Goal: Task Accomplishment & Management: Complete application form

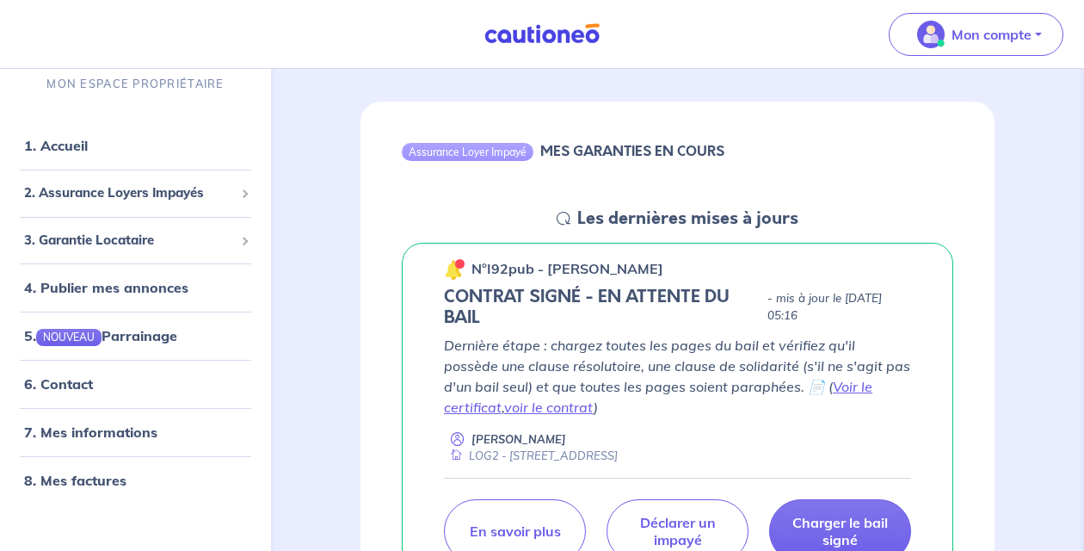
scroll to position [134, 0]
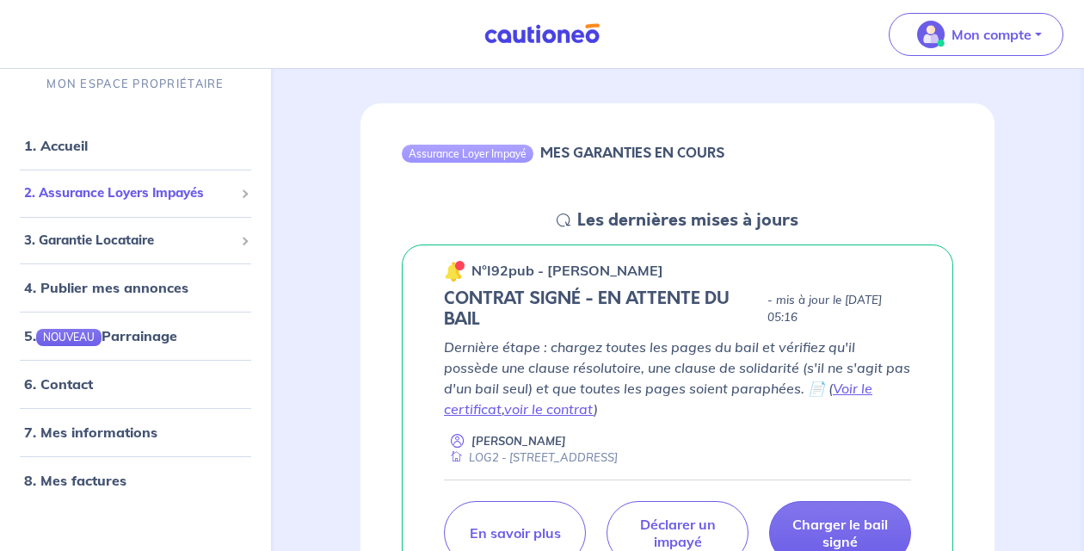
click at [181, 189] on span "2. Assurance Loyers Impayés" at bounding box center [129, 193] width 210 height 20
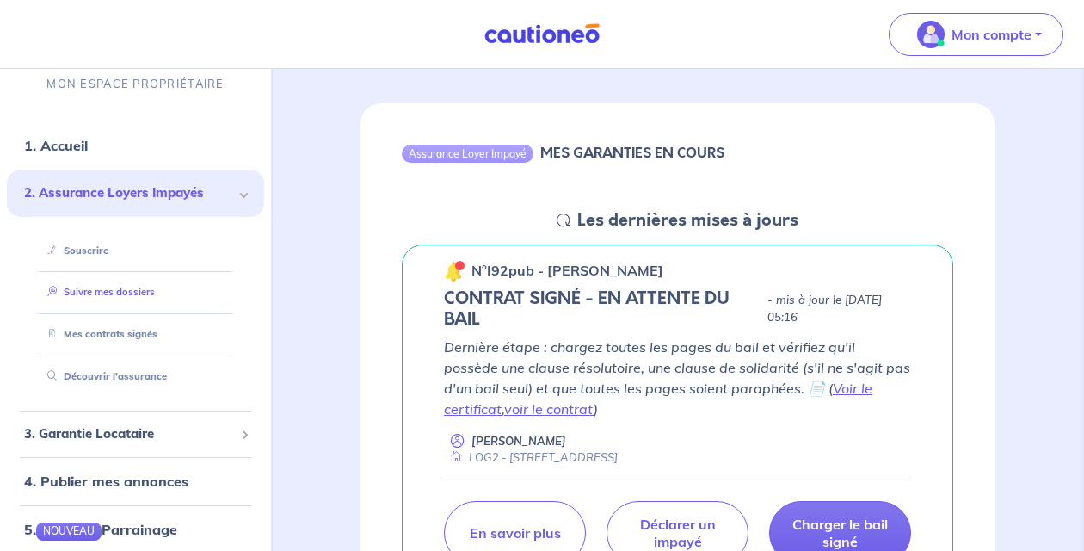
click at [120, 298] on link "Suivre mes dossiers" at bounding box center [97, 292] width 114 height 12
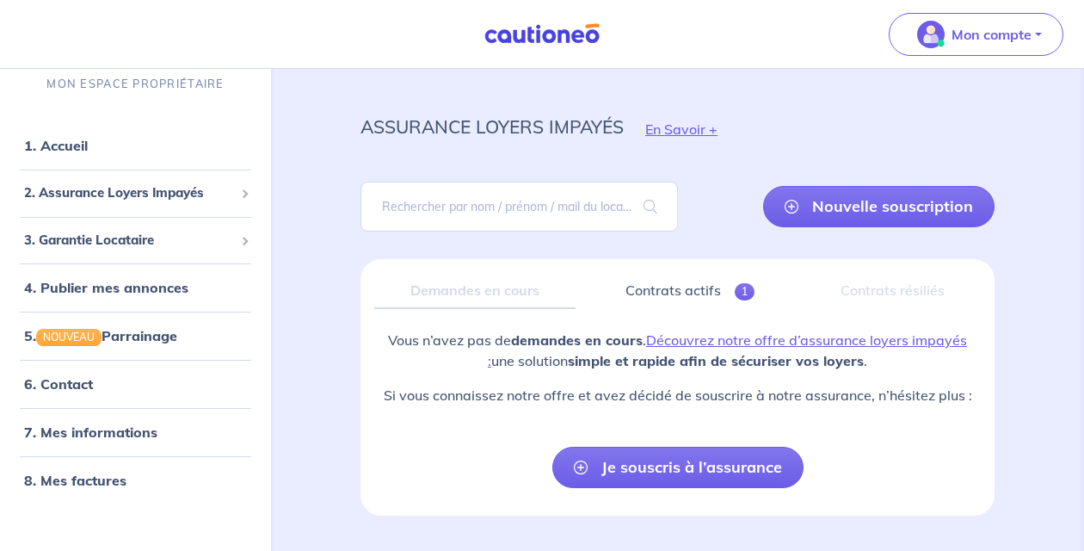
scroll to position [17, 0]
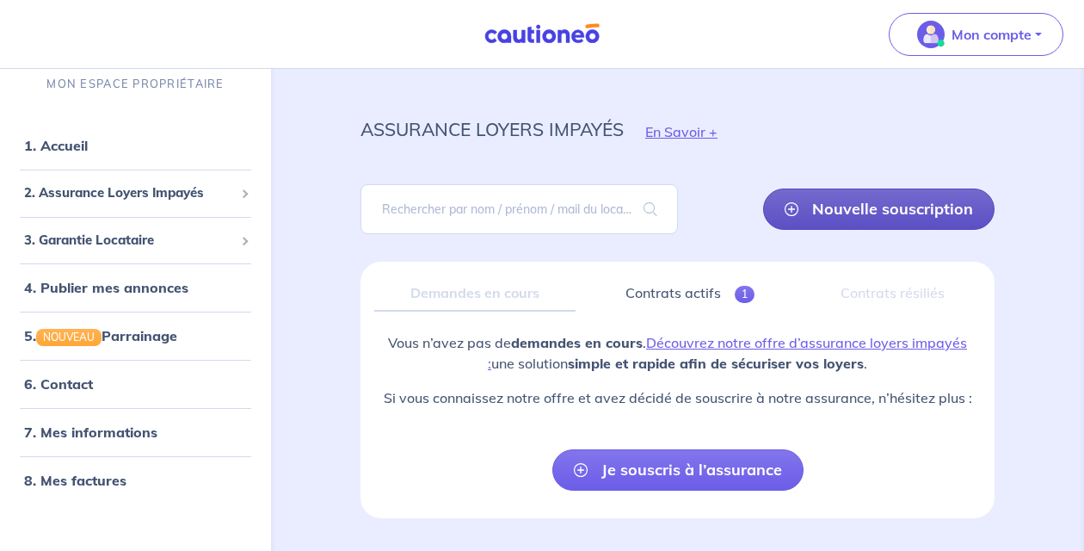
click at [851, 207] on link "Nouvelle souscription" at bounding box center [878, 208] width 231 height 41
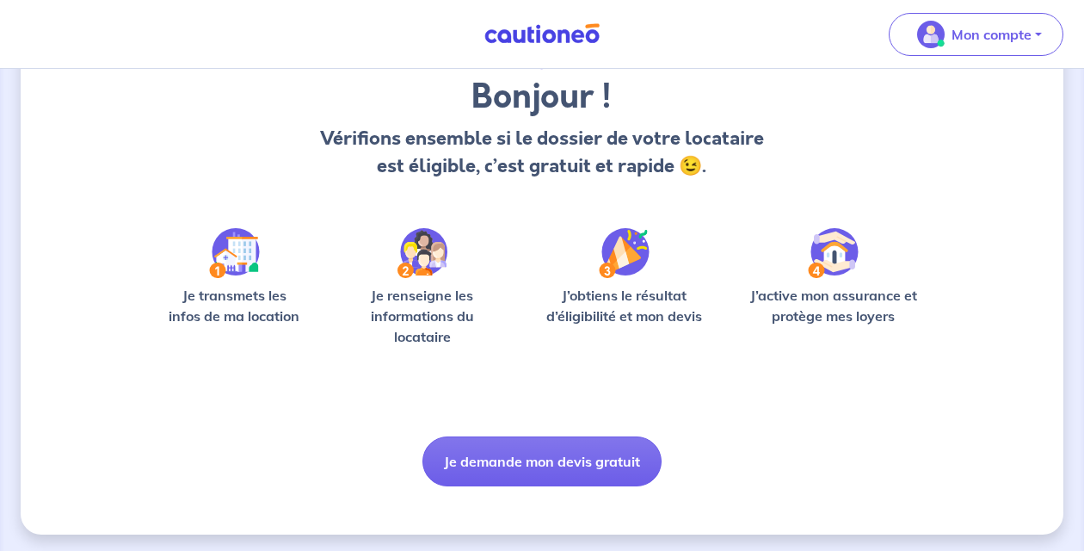
scroll to position [141, 0]
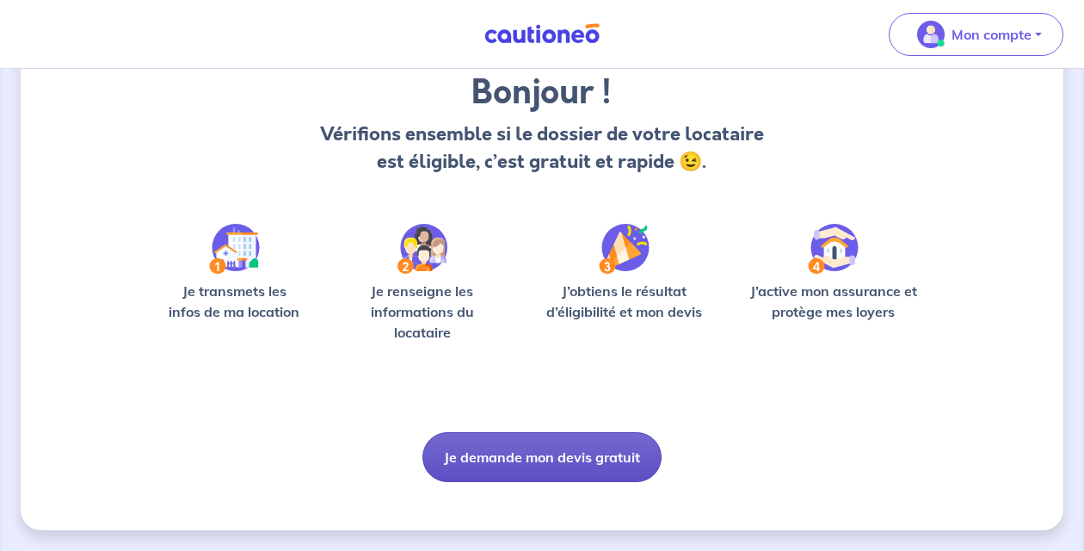
click at [534, 459] on button "Je demande mon devis gratuit" at bounding box center [541, 457] width 239 height 50
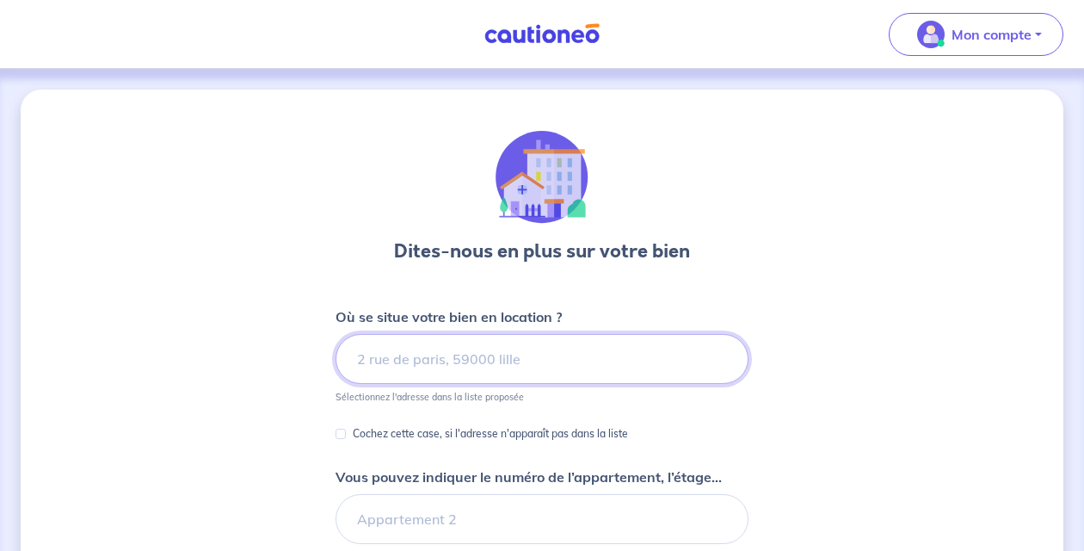
click at [478, 358] on input at bounding box center [542, 359] width 413 height 50
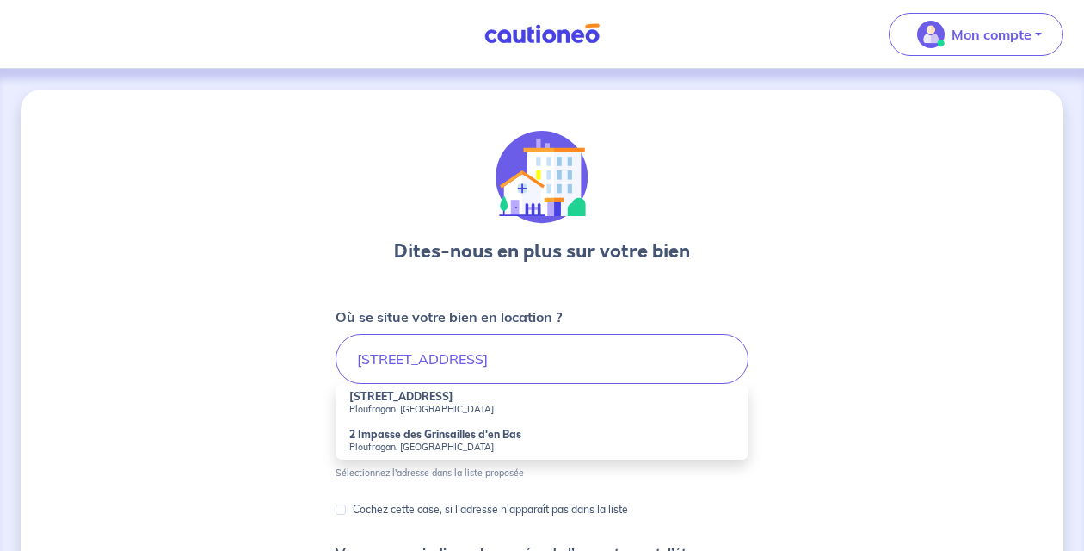
click at [472, 397] on li "[STREET_ADDRESS]" at bounding box center [542, 403] width 413 height 38
type input "[STREET_ADDRESS]"
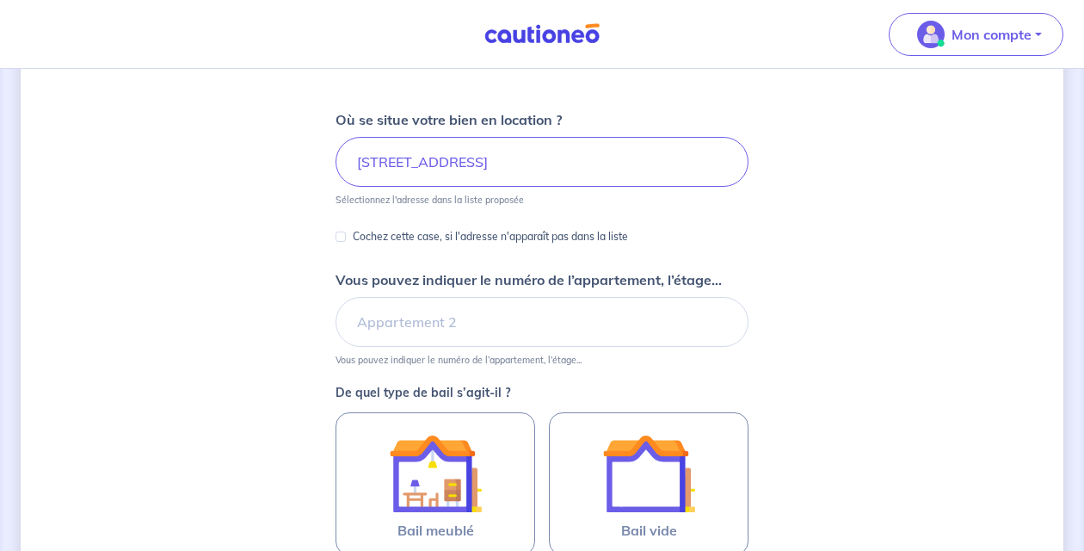
scroll to position [214, 0]
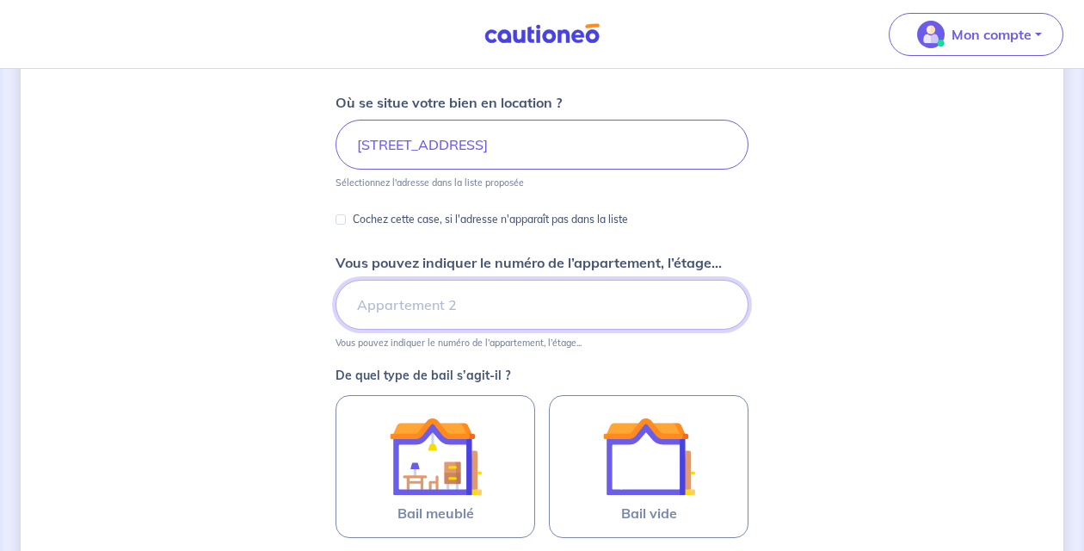
click at [487, 309] on input "Vous pouvez indiquer le numéro de l’appartement, l’étage..." at bounding box center [542, 305] width 413 height 50
type input "LOG1"
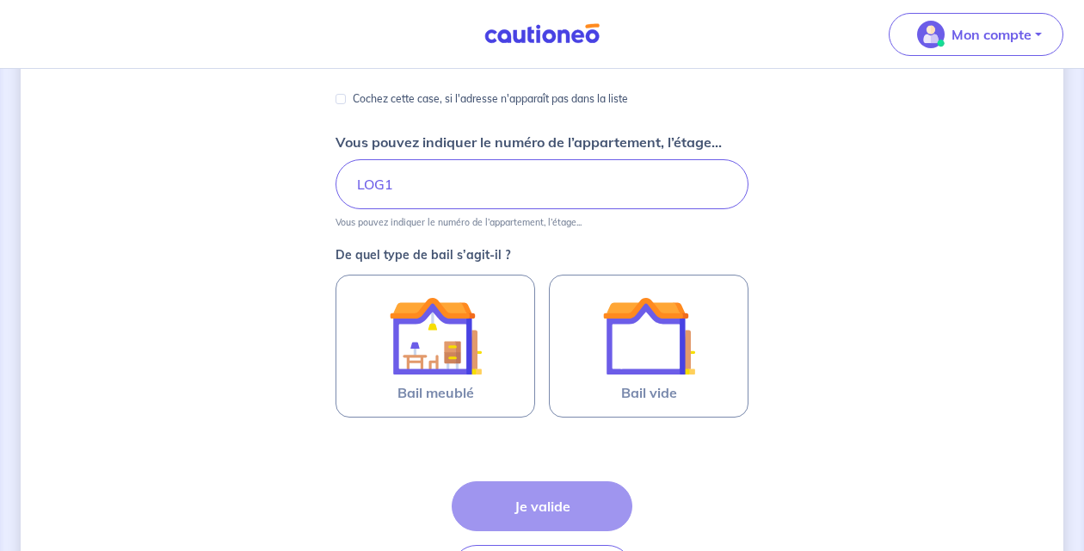
scroll to position [351, 0]
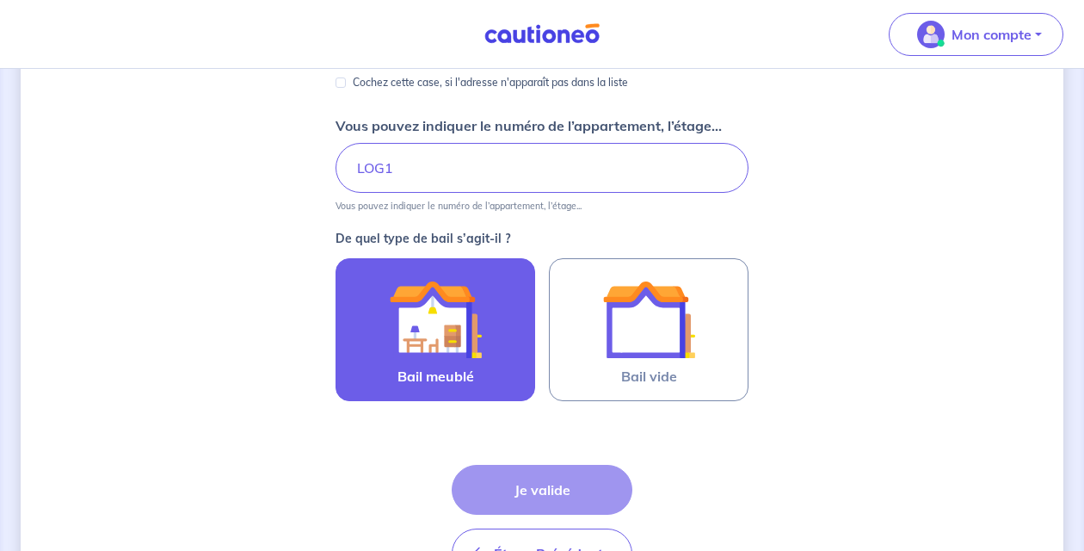
click at [459, 324] on img at bounding box center [435, 319] width 93 height 93
click at [0, 0] on input "Bail meublé" at bounding box center [0, 0] width 0 height 0
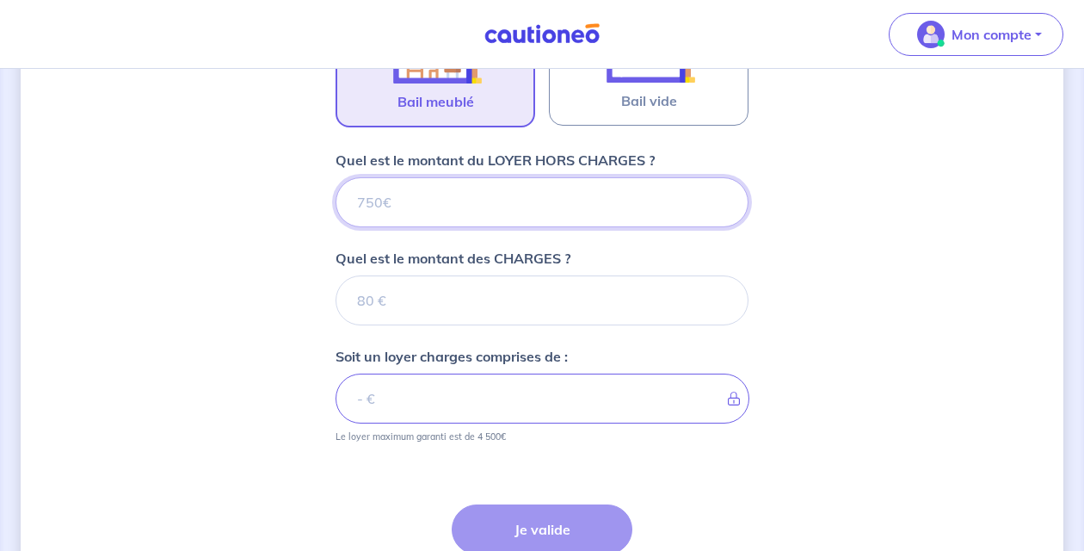
scroll to position [628, 0]
click at [535, 206] on input "Quel est le montant du LOYER HORS CHARGES ?" at bounding box center [542, 201] width 413 height 50
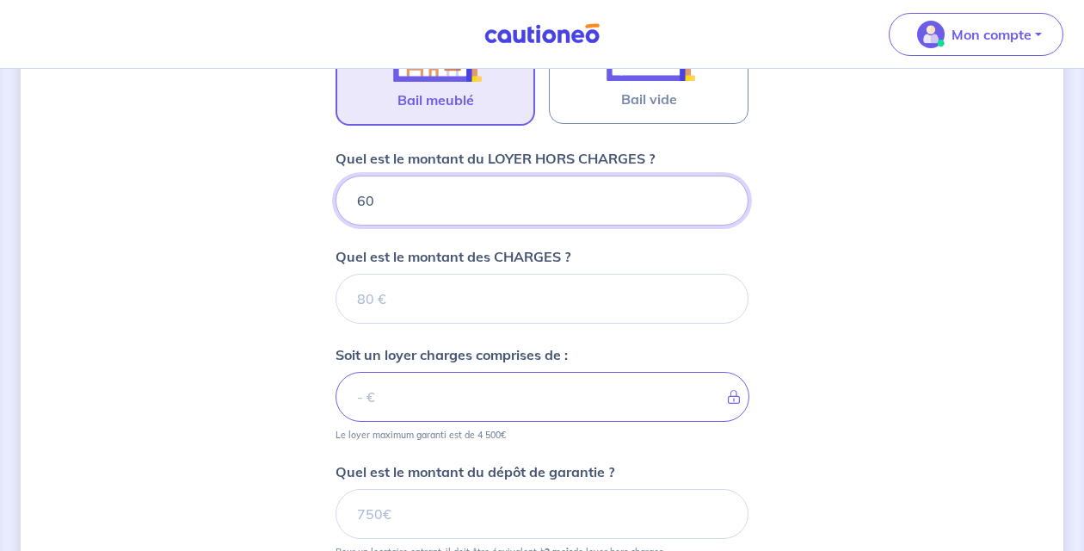
type input "600"
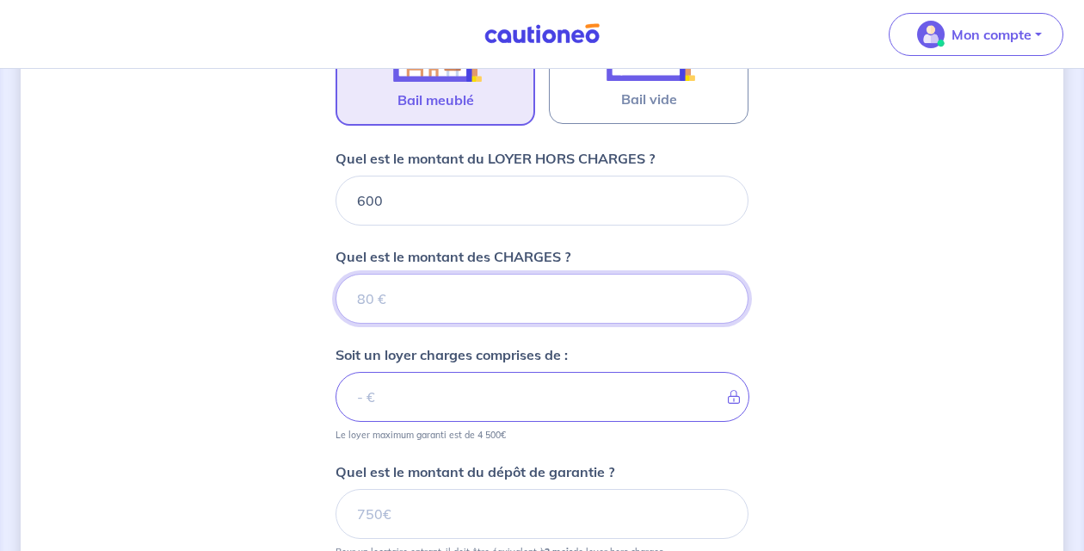
click at [529, 303] on input "Quel est le montant des CHARGES ?" at bounding box center [542, 299] width 413 height 50
type input "1"
type input "601"
type input "150"
type input "750"
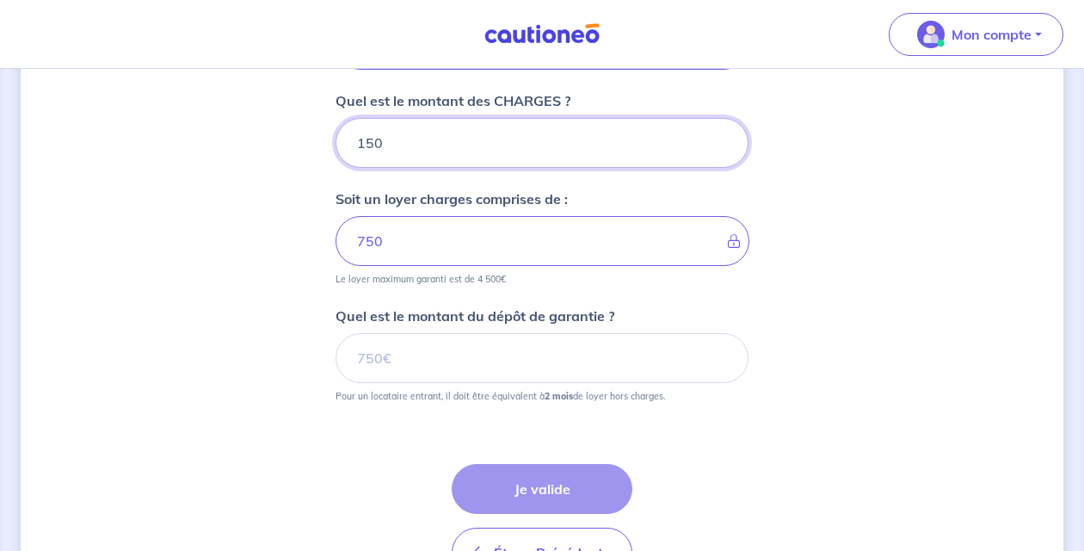
scroll to position [801, 0]
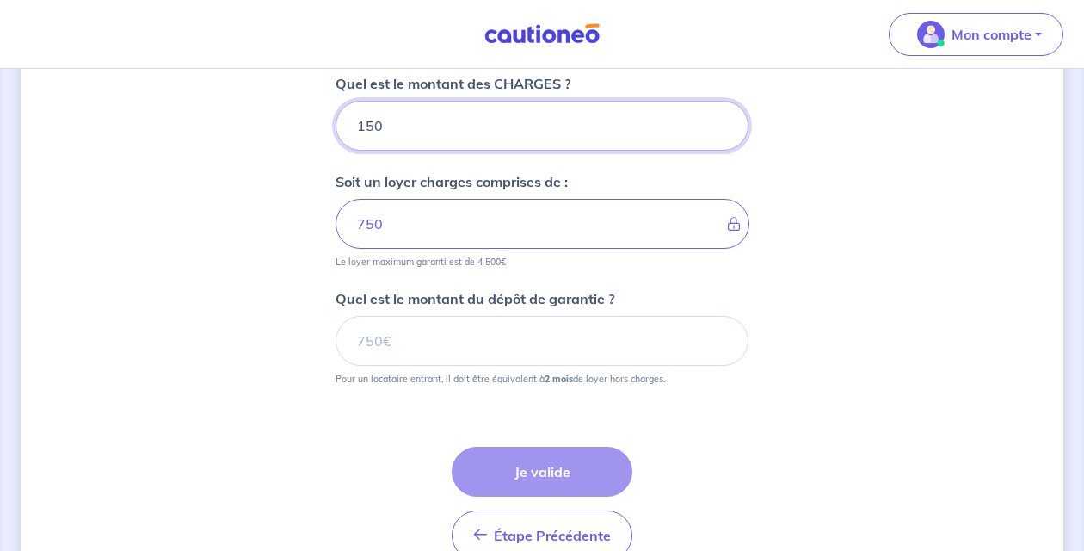
type input "150"
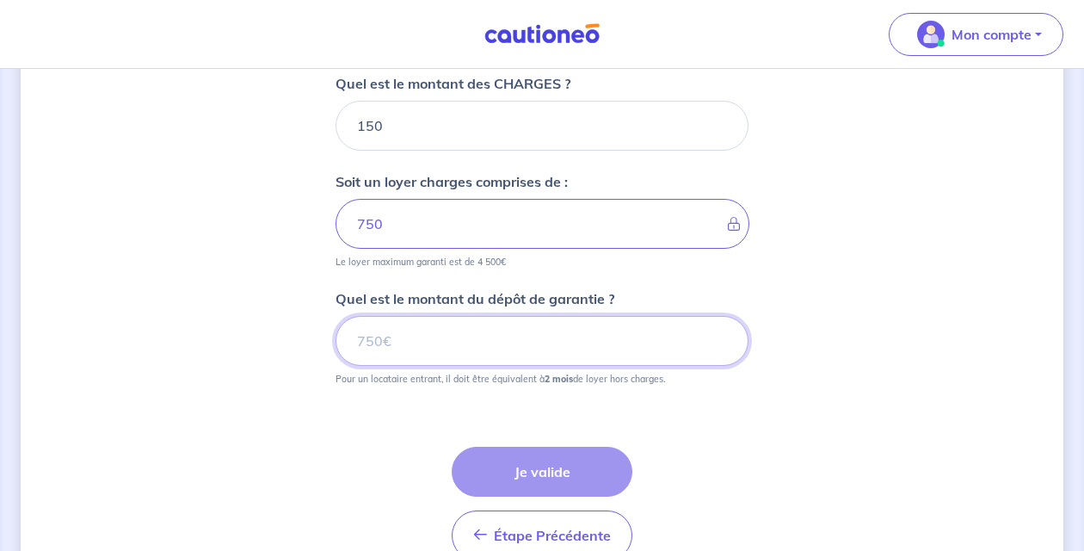
click at [508, 351] on input "Quel est le montant du dépôt de garantie ?" at bounding box center [542, 341] width 413 height 50
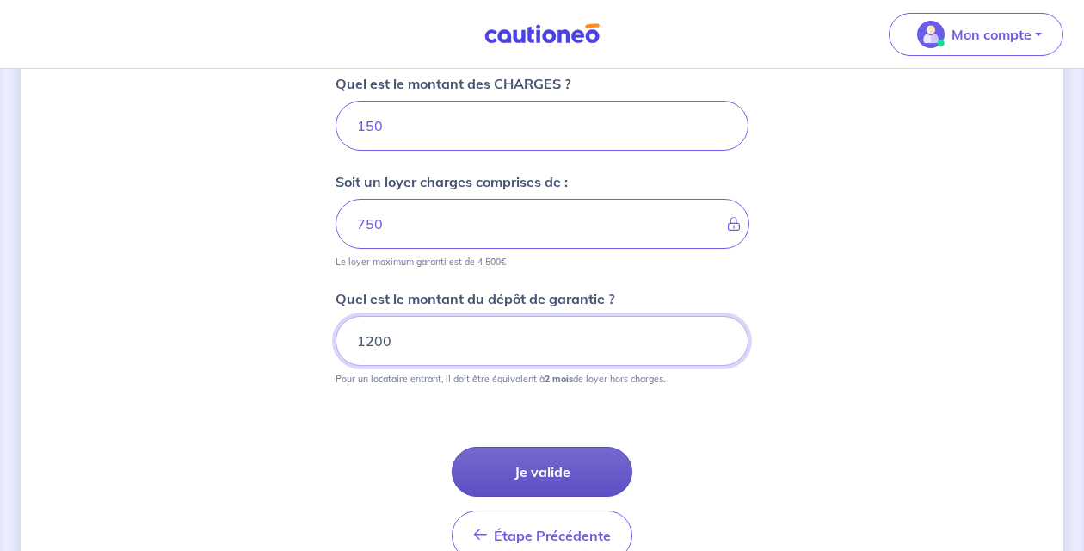
type input "1200"
click at [532, 472] on button "Je valide" at bounding box center [542, 472] width 181 height 50
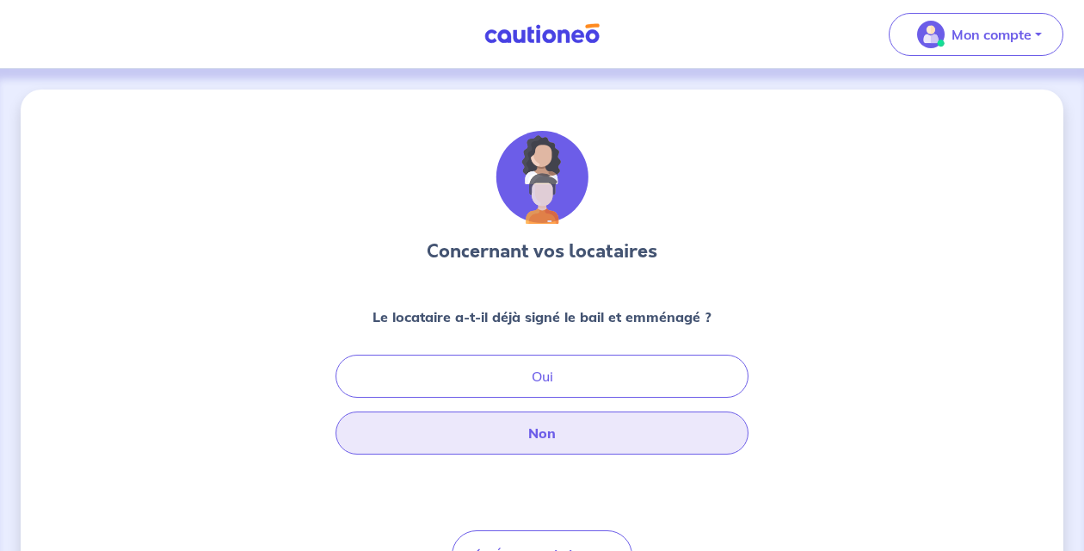
click at [554, 438] on button "Non" at bounding box center [542, 432] width 413 height 43
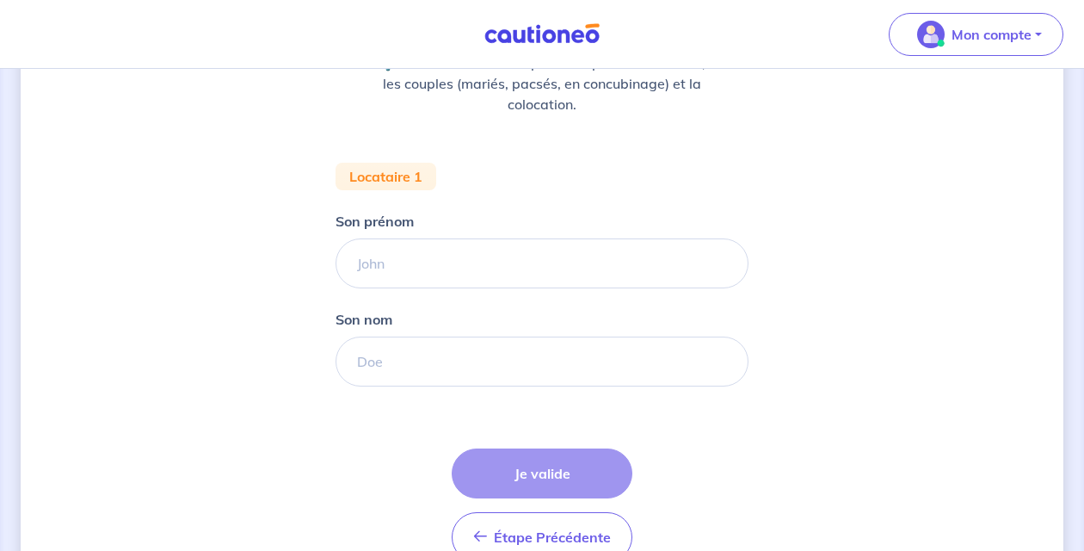
scroll to position [256, 0]
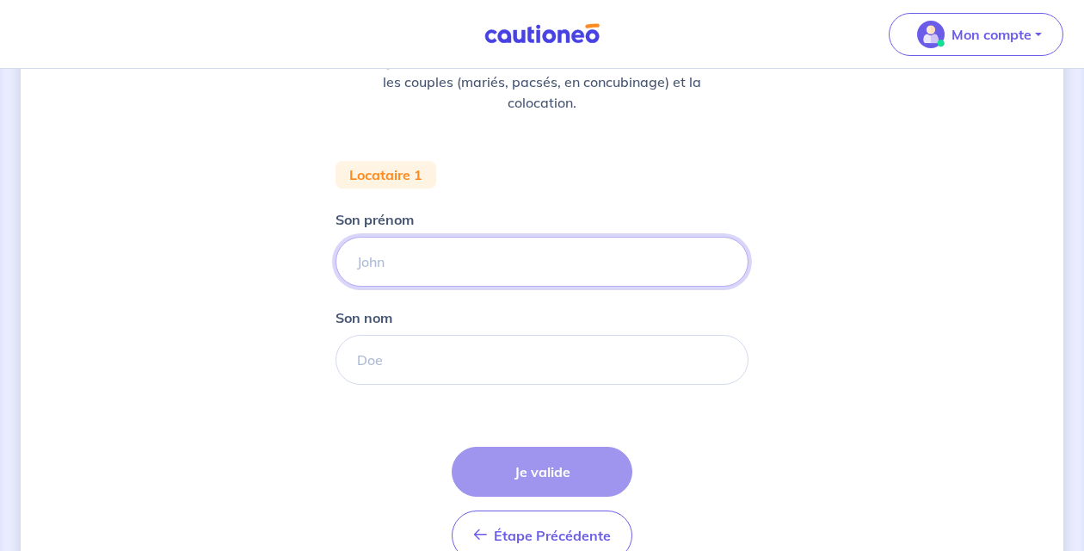
click at [542, 268] on input "Son prénom" at bounding box center [542, 262] width 413 height 50
type input "Pépé"
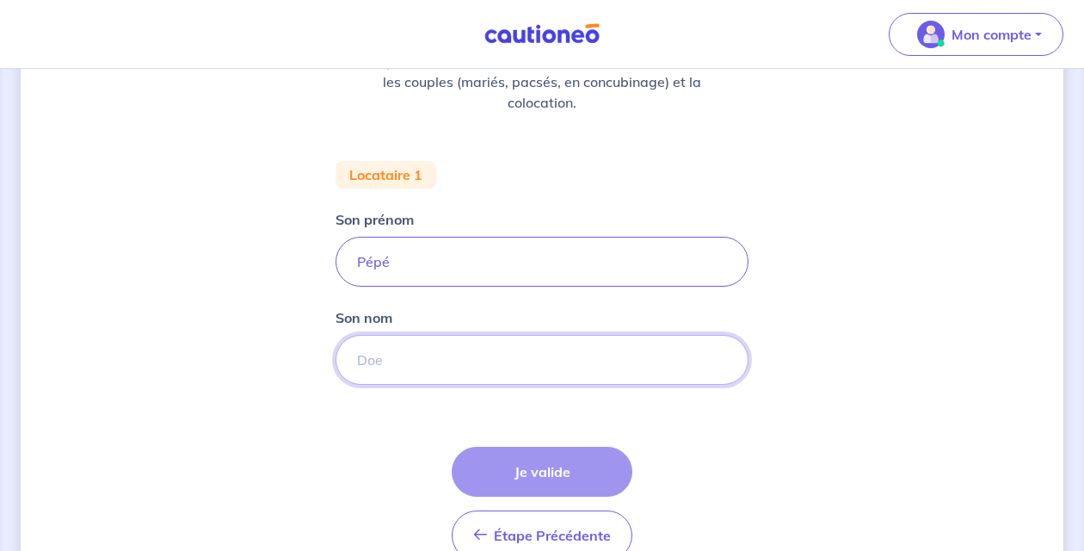
click at [487, 374] on input "Son nom" at bounding box center [542, 360] width 413 height 50
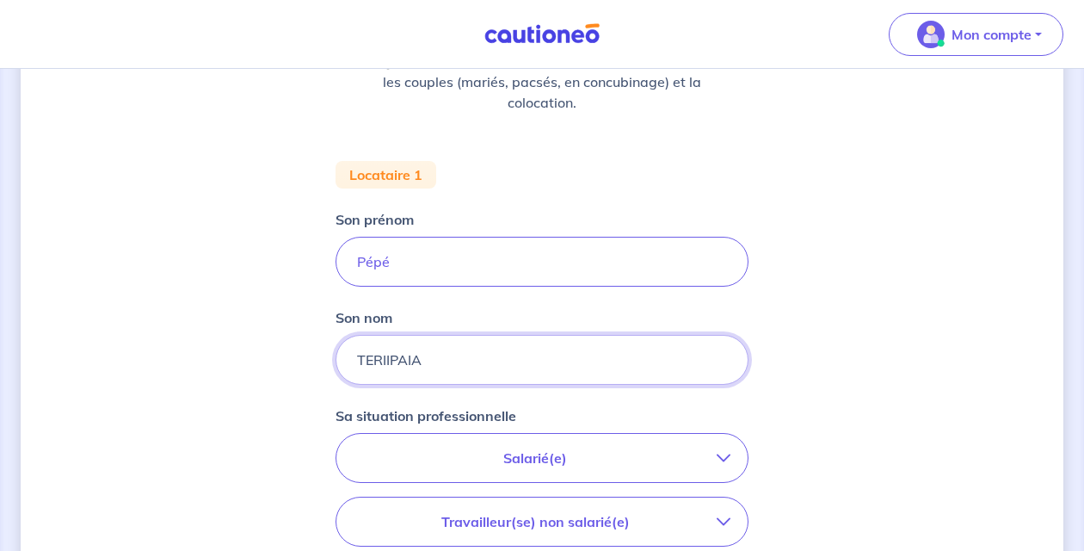
type input "TERIIPAIA"
click at [505, 454] on p "Salarié(e)" at bounding box center [535, 457] width 363 height 21
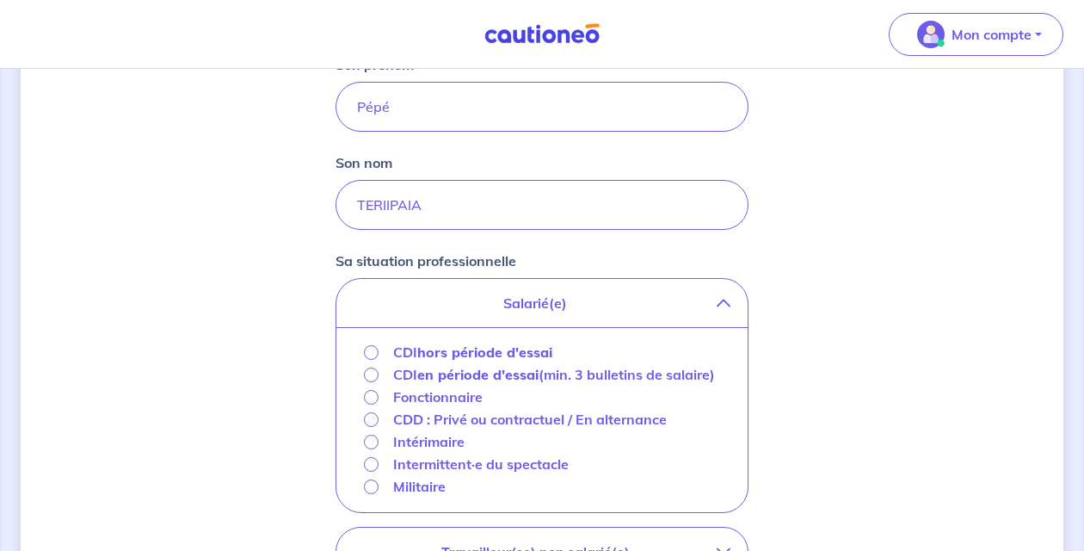
scroll to position [413, 0]
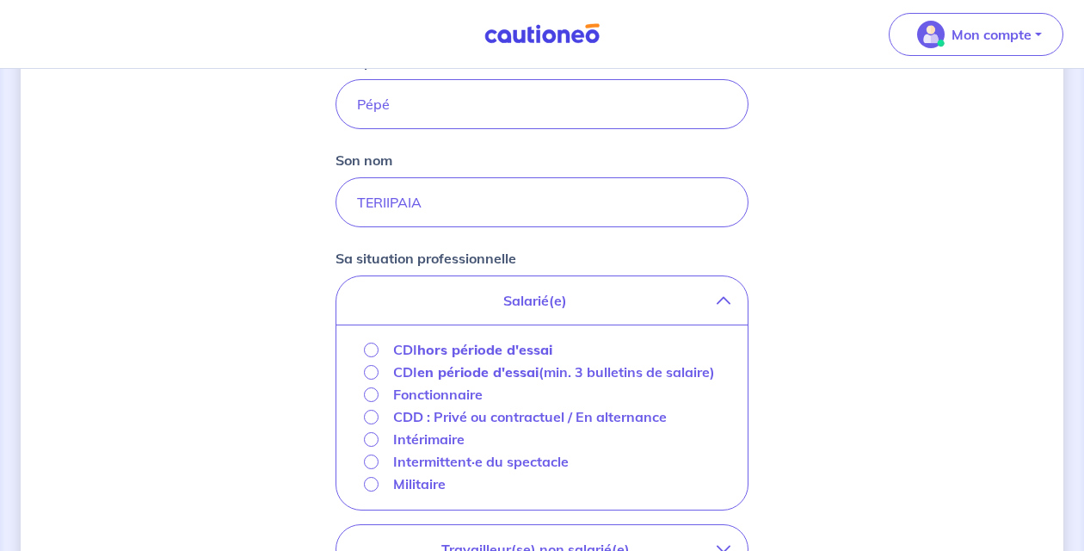
click at [484, 427] on p "CDD : Privé ou contractuel / En alternance" at bounding box center [530, 416] width 274 height 21
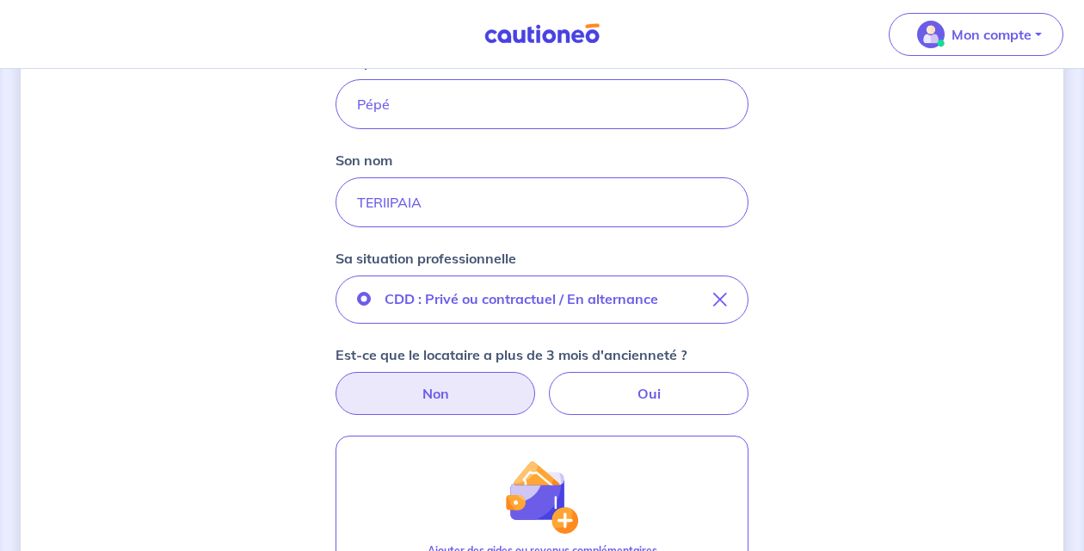
click at [496, 401] on label "Non" at bounding box center [436, 393] width 200 height 43
click at [537, 383] on input "Non" at bounding box center [542, 377] width 11 height 11
radio input "true"
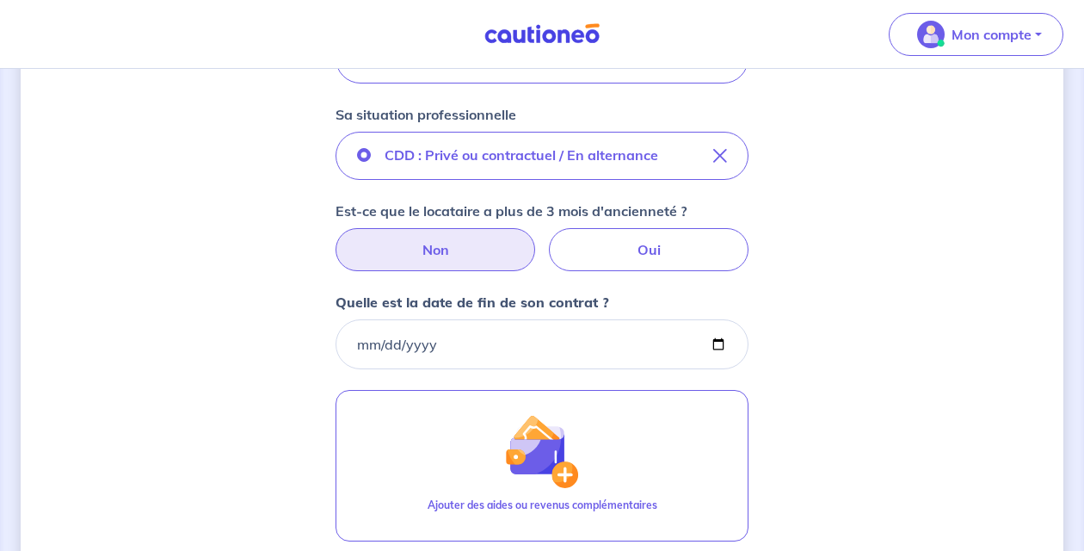
scroll to position [558, 0]
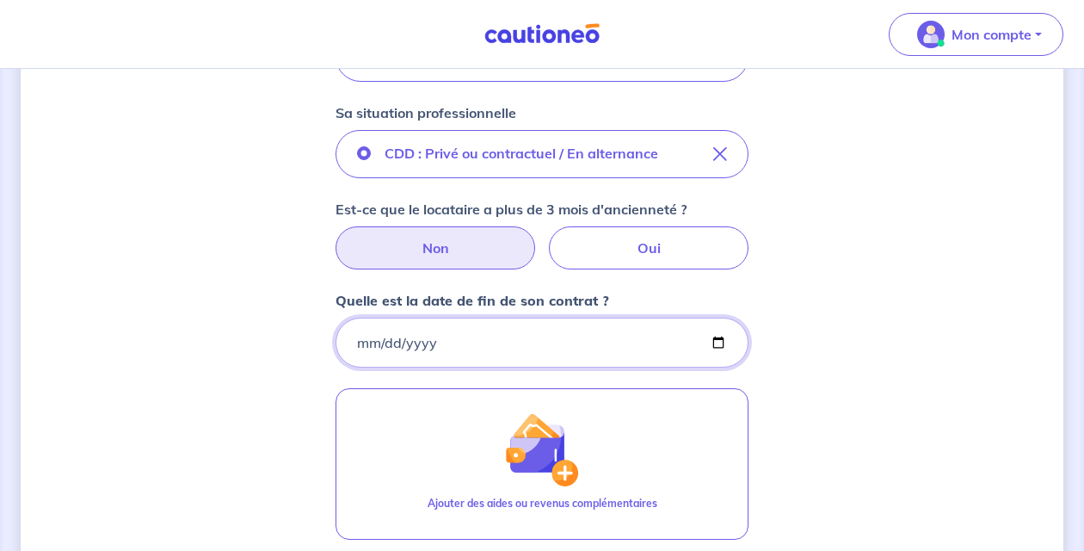
click at [501, 347] on input "Quelle est la date de fin de son contrat ?" at bounding box center [542, 342] width 413 height 50
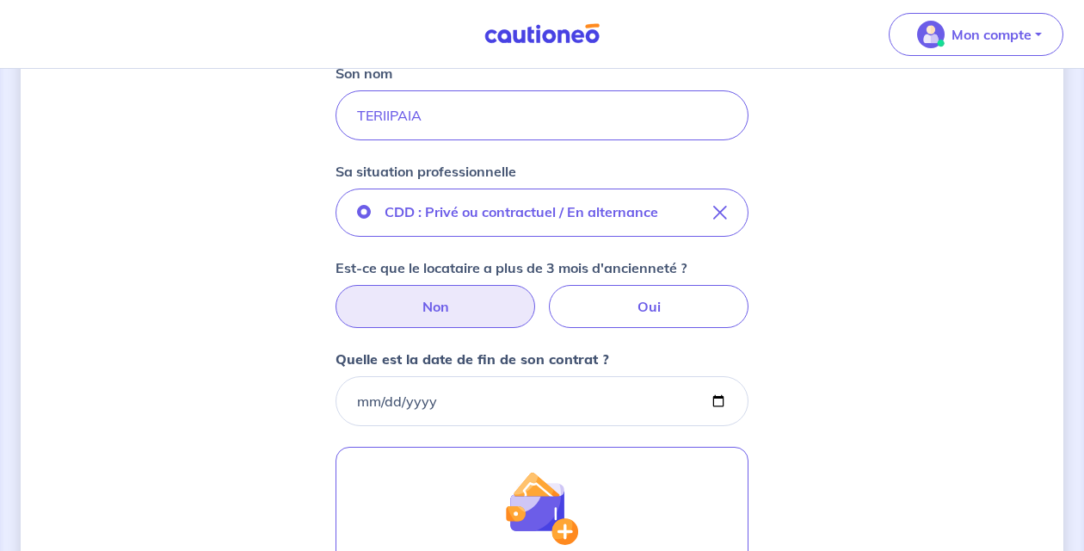
scroll to position [495, 0]
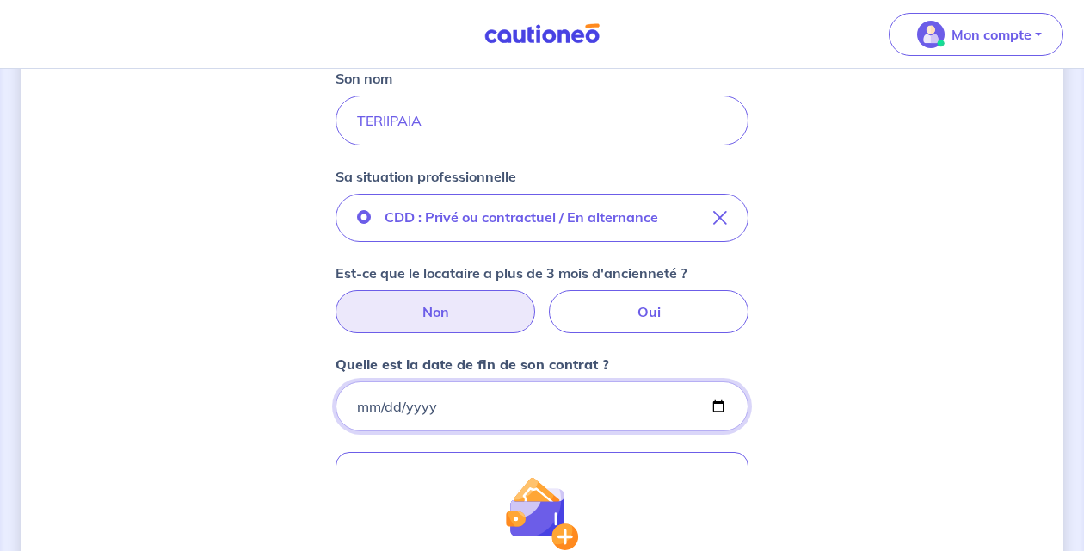
click at [481, 401] on input "Quelle est la date de fin de son contrat ?" at bounding box center [542, 406] width 413 height 50
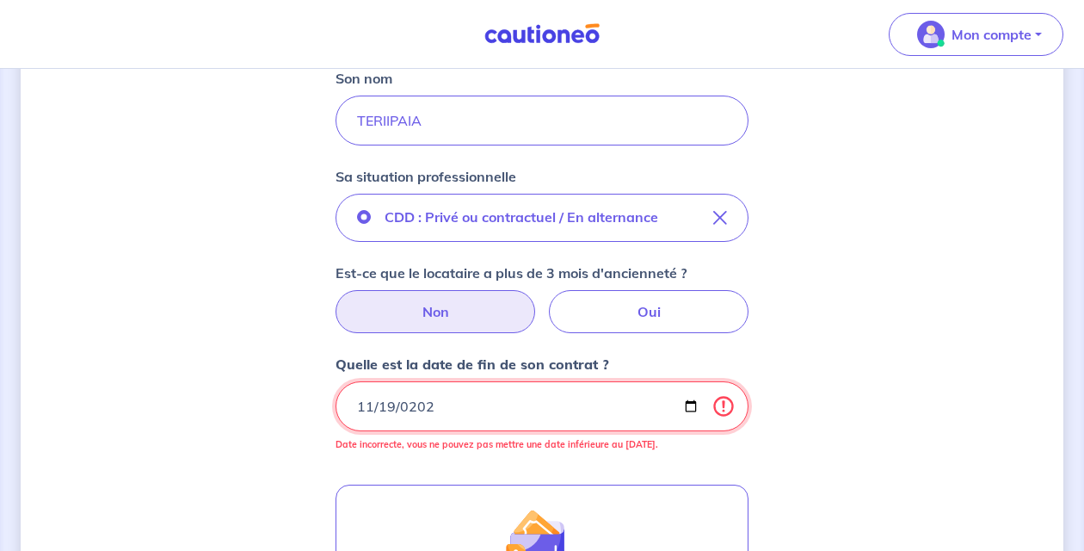
type input "[DATE]"
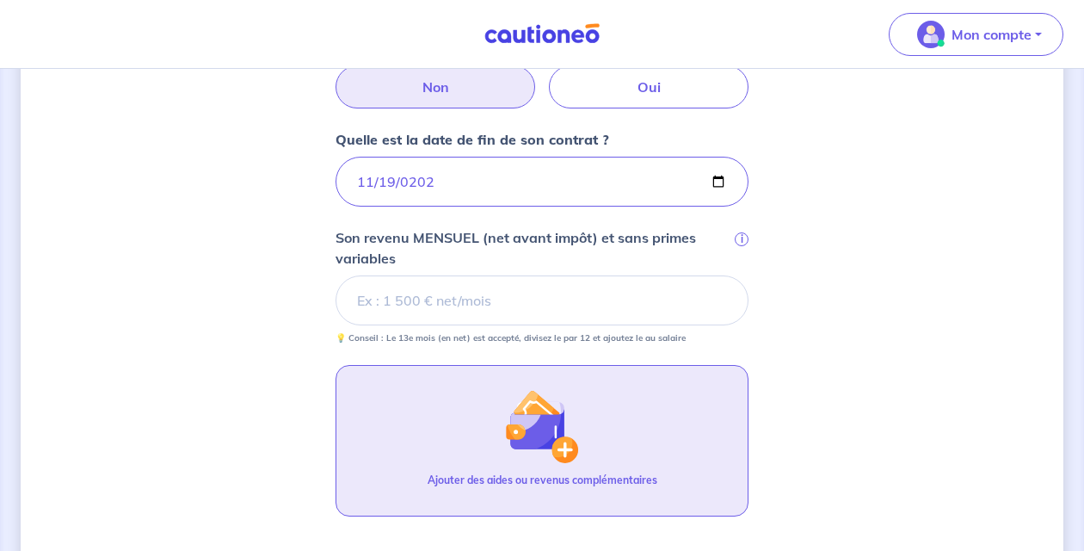
scroll to position [712, 0]
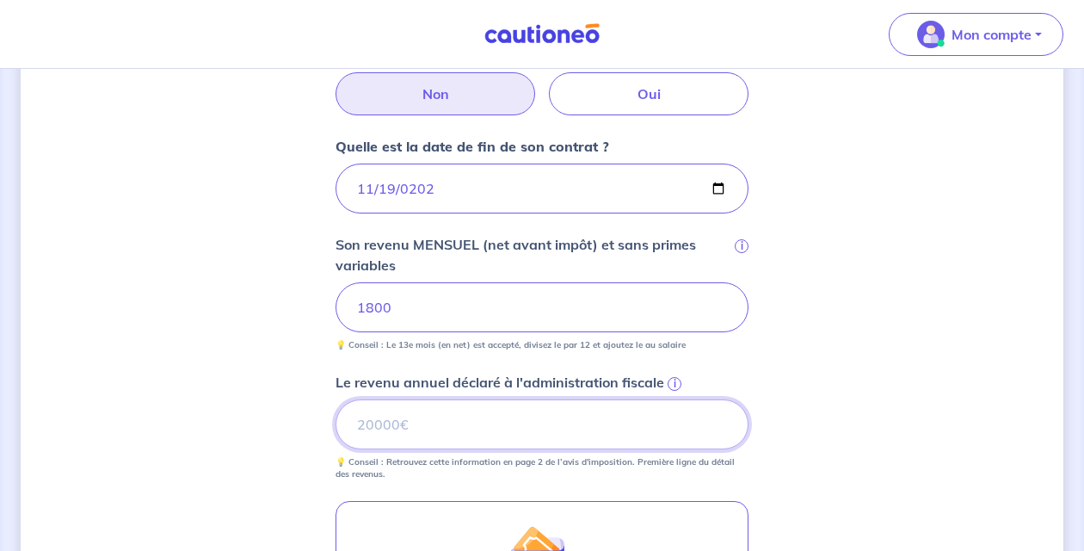
click at [455, 427] on input "Le revenu annuel déclaré à l'administration fiscale i" at bounding box center [542, 424] width 413 height 50
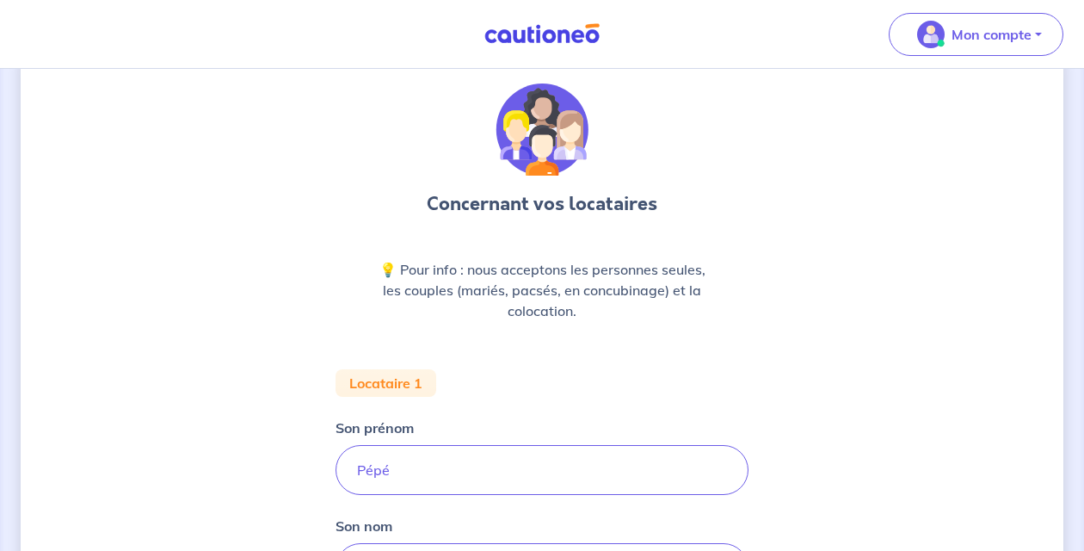
scroll to position [0, 0]
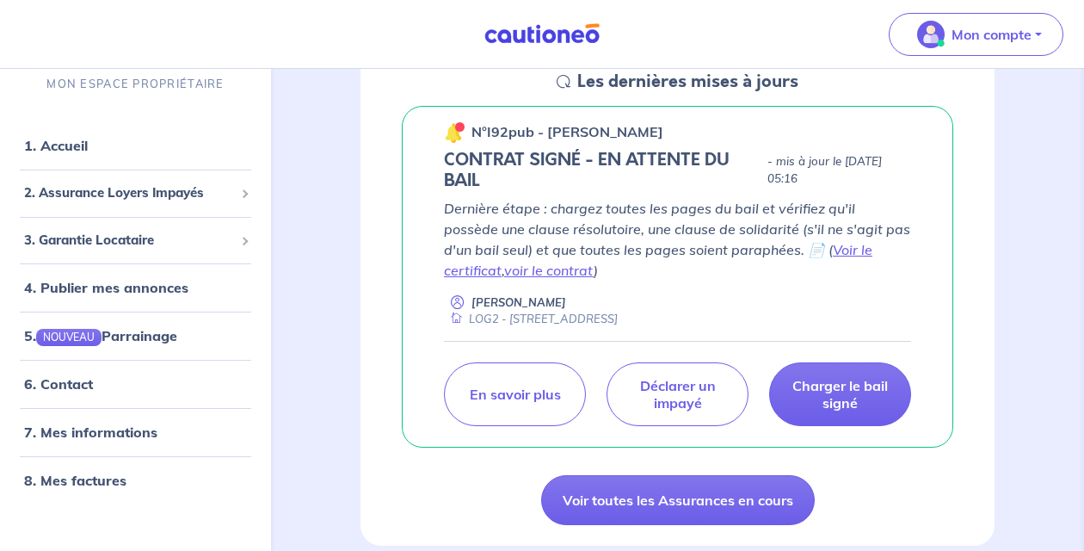
scroll to position [272, 0]
click at [594, 262] on link "voir le contrat" at bounding box center [548, 270] width 89 height 17
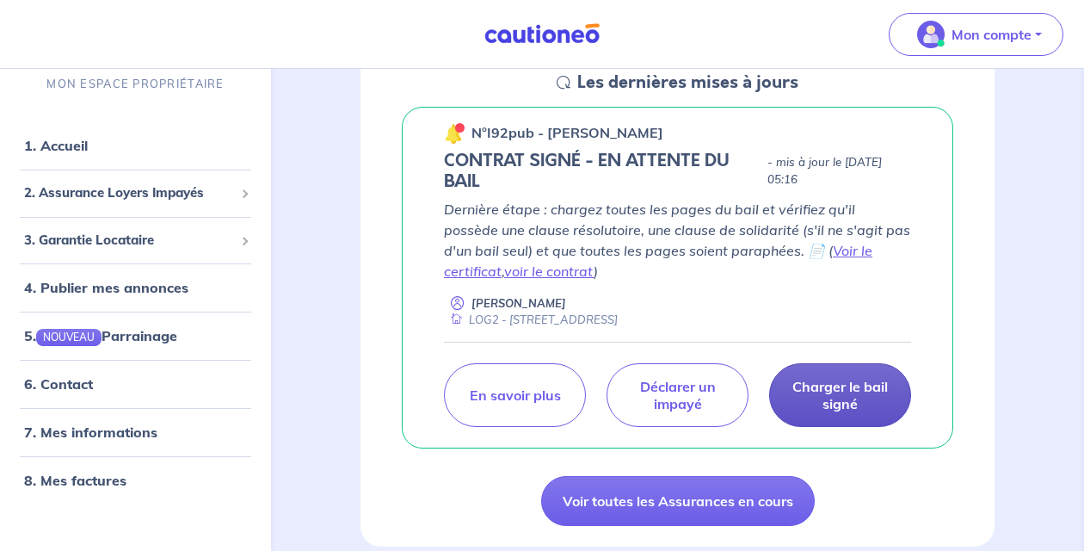
click at [823, 400] on p "Charger le bail signé" at bounding box center [840, 395] width 99 height 34
click at [837, 392] on p "Charger le bail signé" at bounding box center [840, 395] width 99 height 34
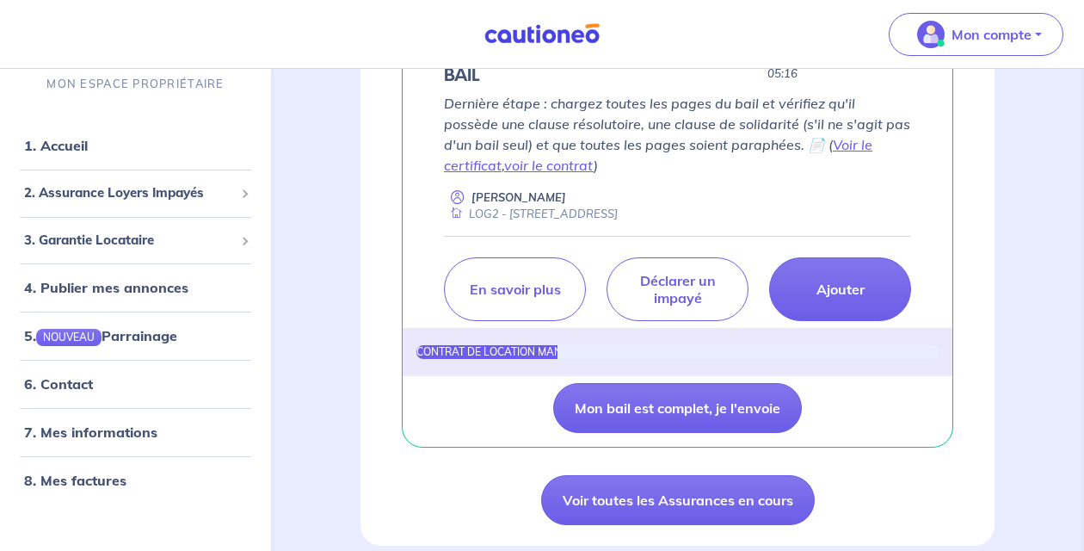
scroll to position [382, 0]
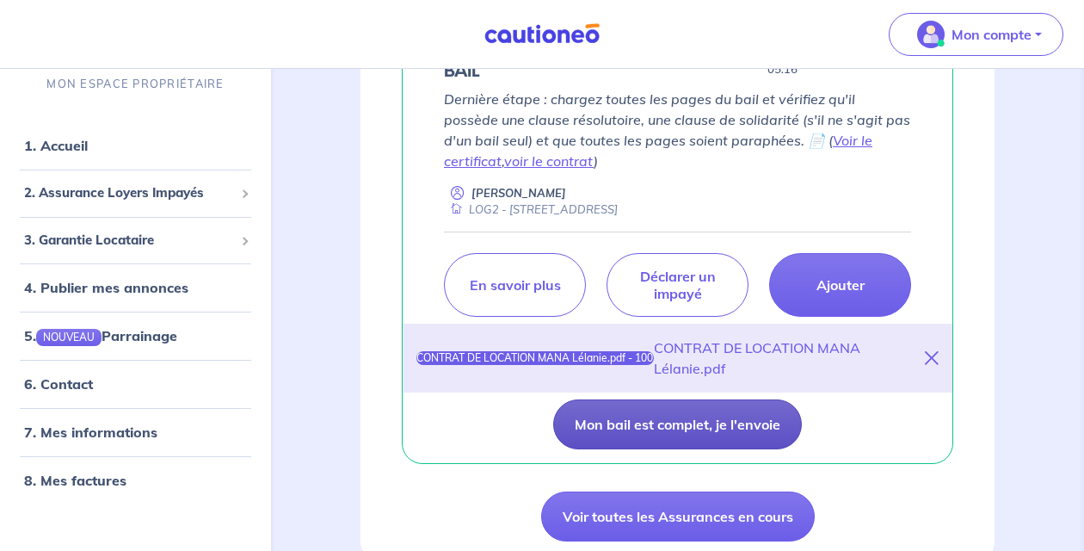
click at [728, 428] on button "Mon bail est complet, je l'envoie" at bounding box center [677, 424] width 249 height 50
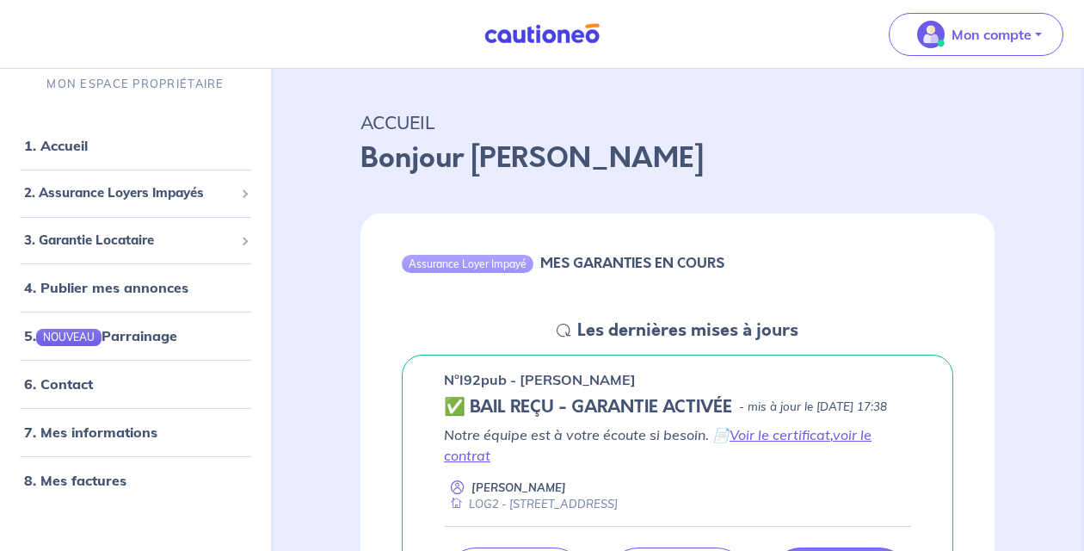
scroll to position [0, 0]
